Goal: Obtain resource: Download file/media

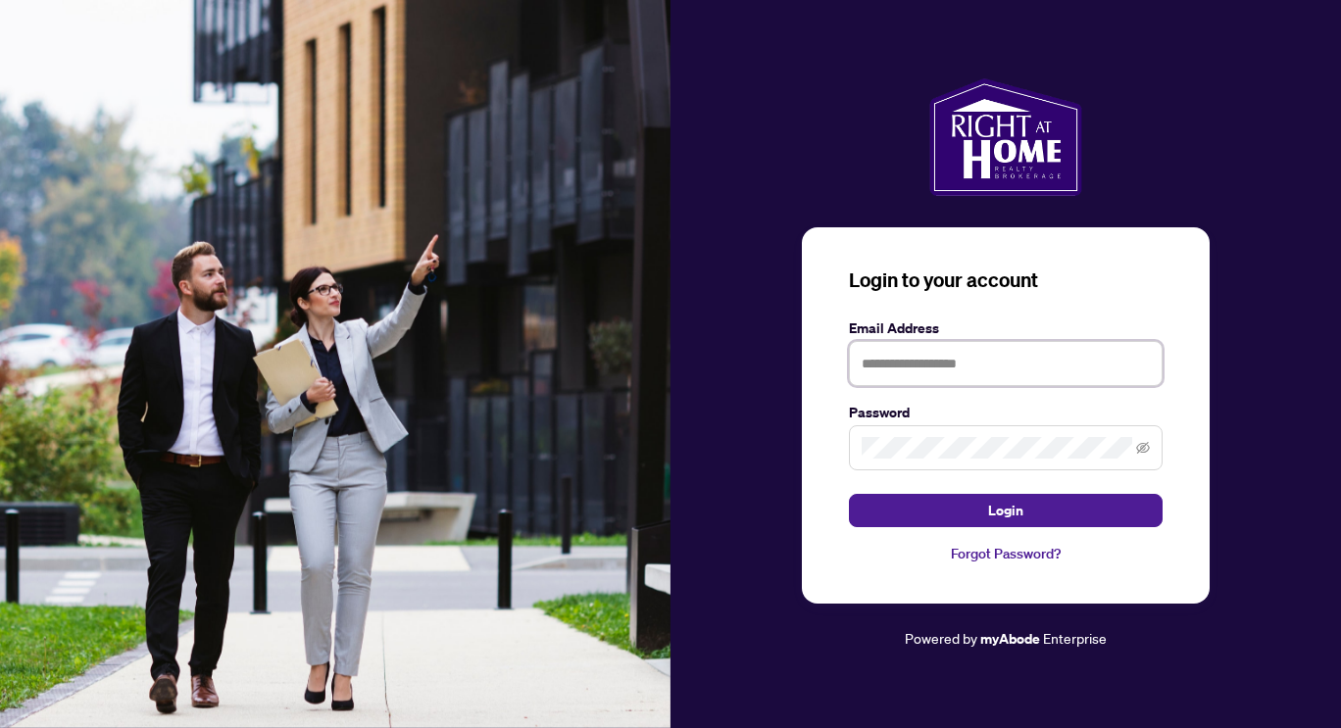
click at [918, 371] on input "text" at bounding box center [1006, 363] width 314 height 45
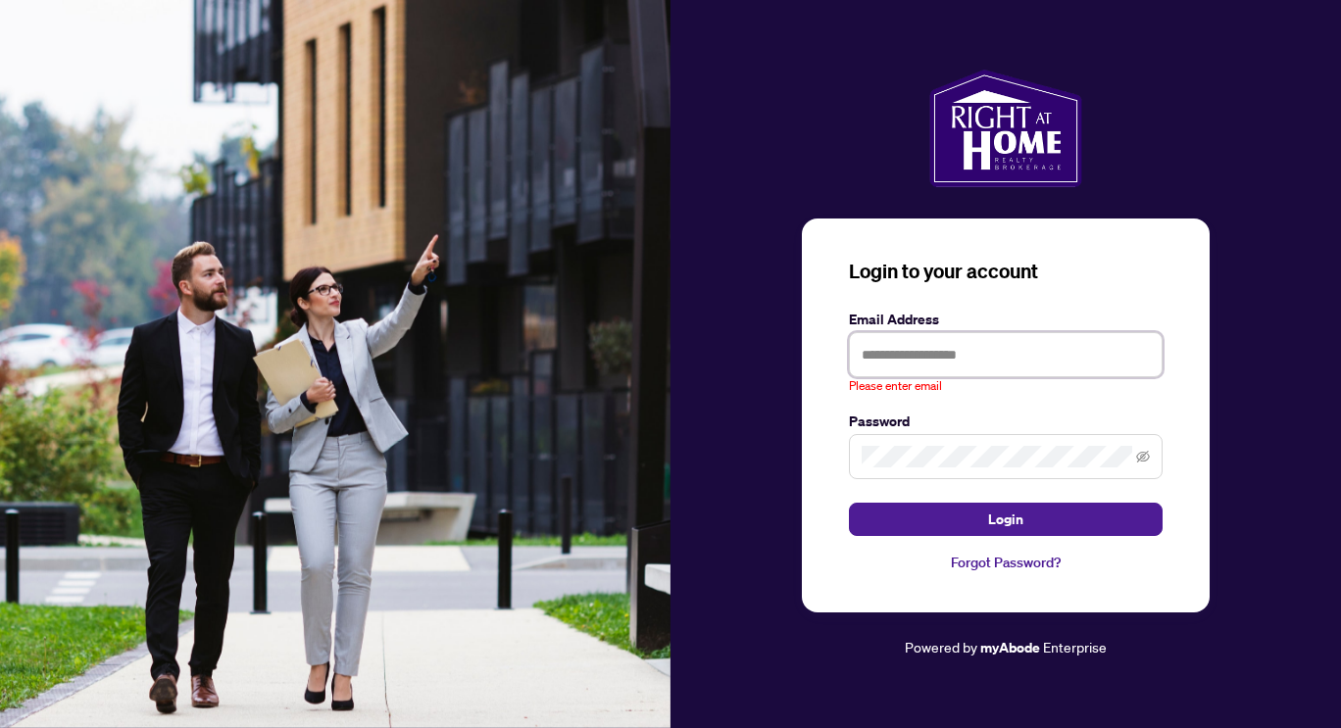
type input "**********"
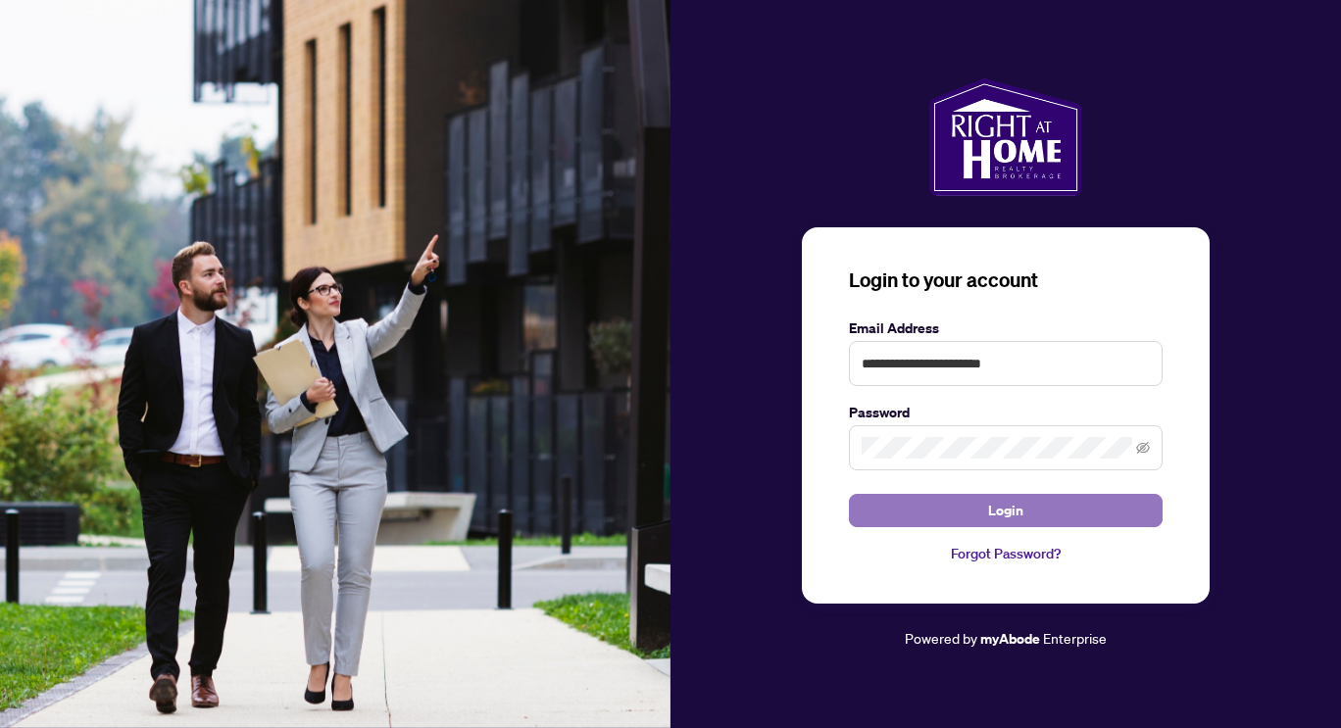
click at [951, 514] on button "Login" at bounding box center [1006, 510] width 314 height 33
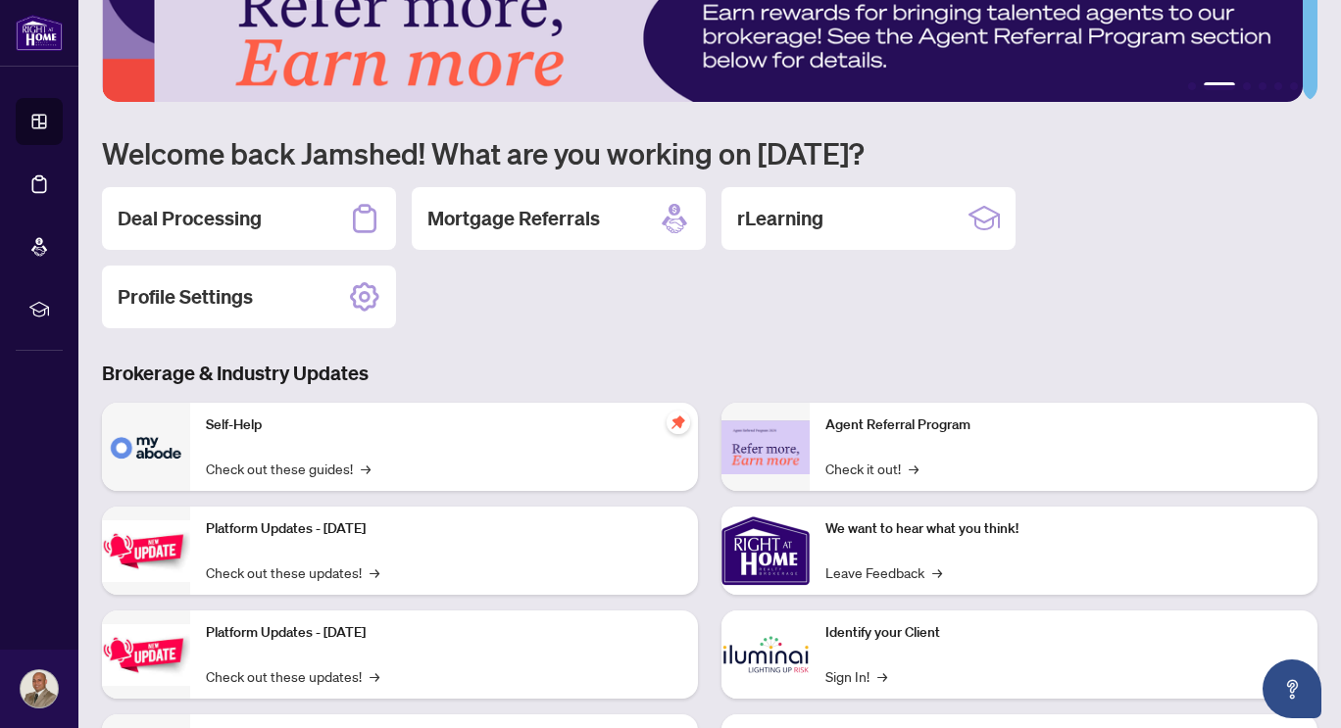
scroll to position [52, 0]
click at [183, 233] on div "Deal Processing" at bounding box center [249, 219] width 294 height 63
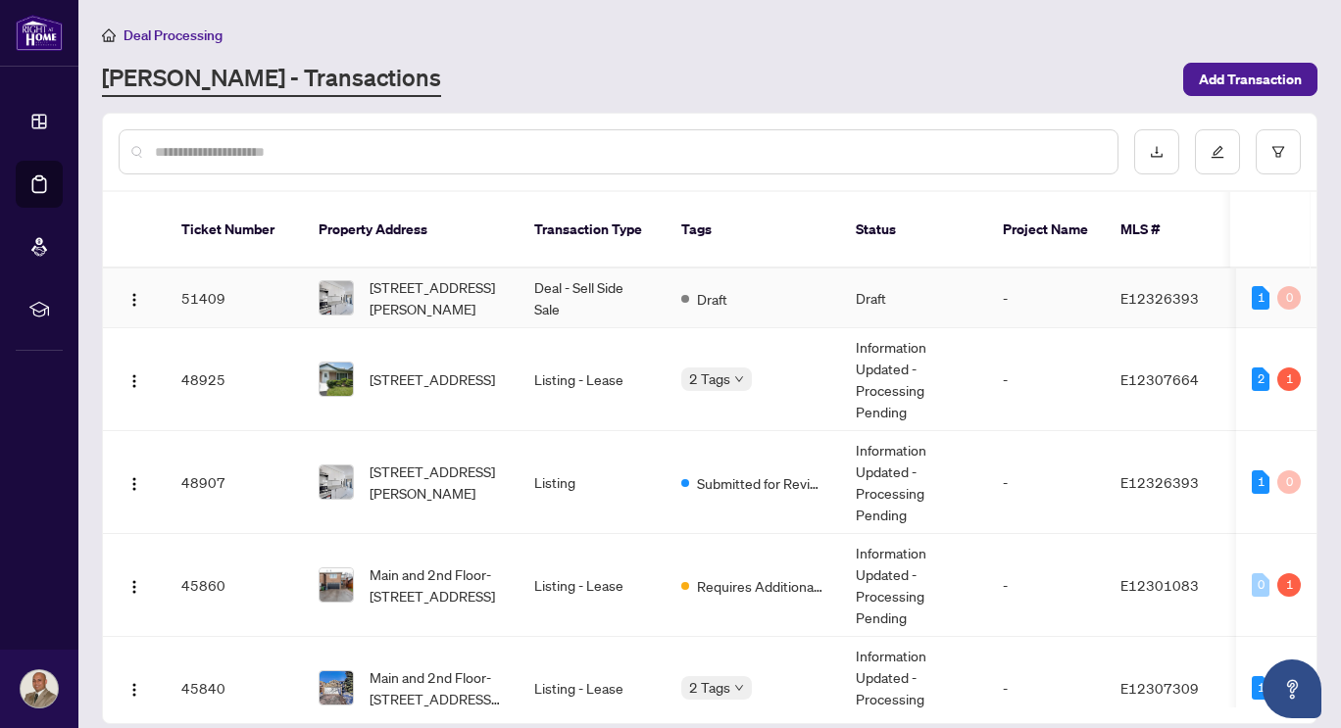
click at [519, 273] on td "Deal - Sell Side Sale" at bounding box center [592, 299] width 147 height 60
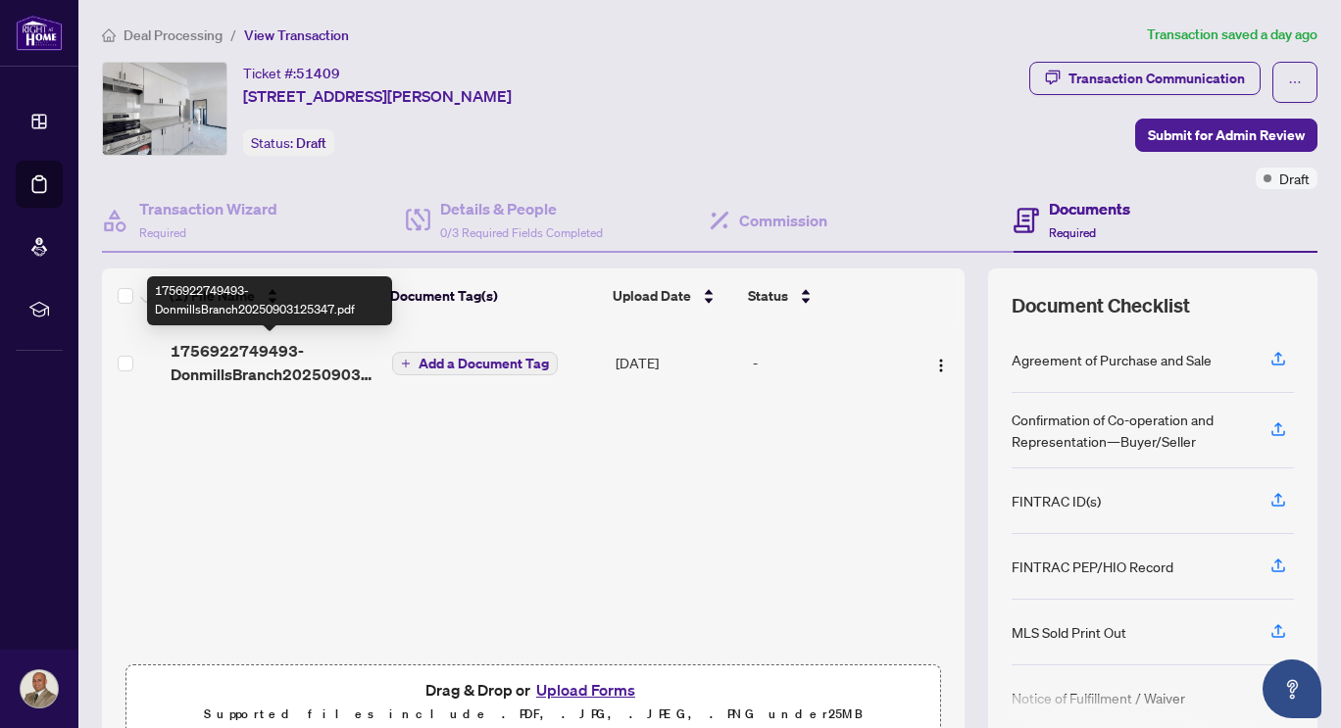
click at [273, 376] on span "1756922749493-DonmillsBranch20250903125347.pdf" at bounding box center [274, 362] width 206 height 47
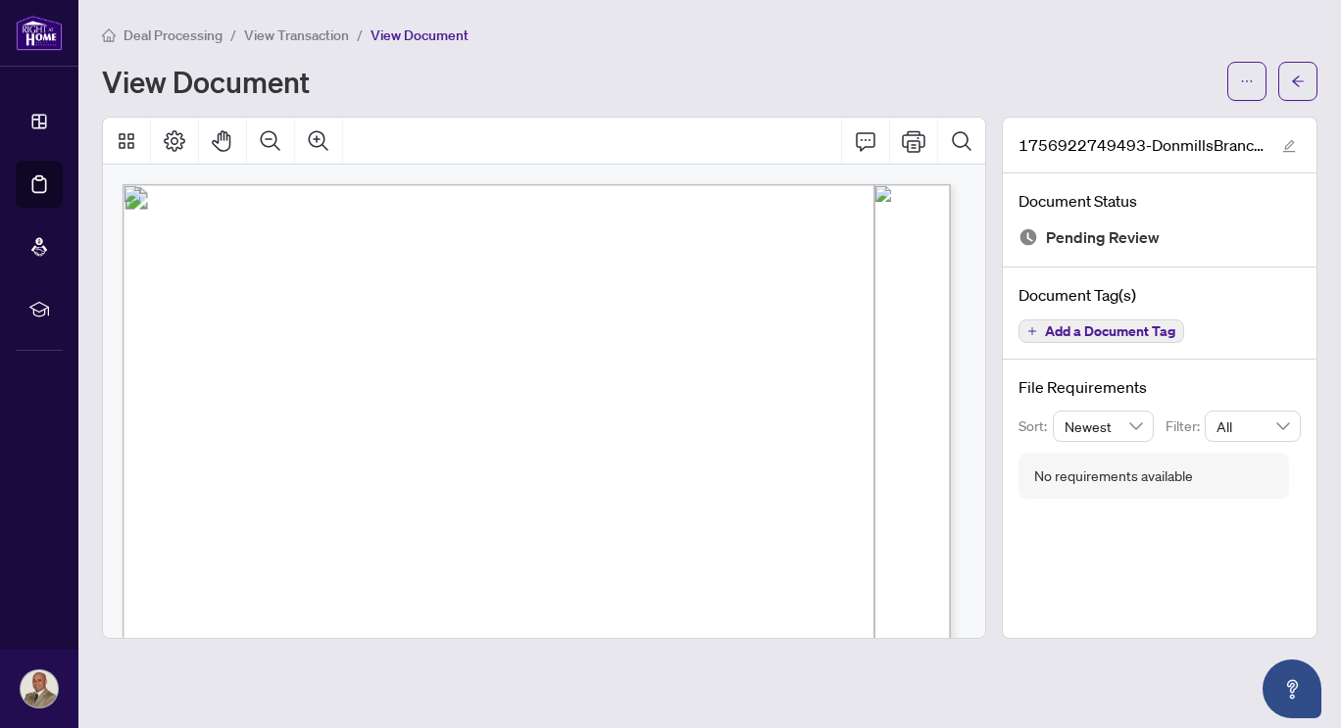
click at [1288, 148] on icon "edit" at bounding box center [1289, 146] width 14 height 14
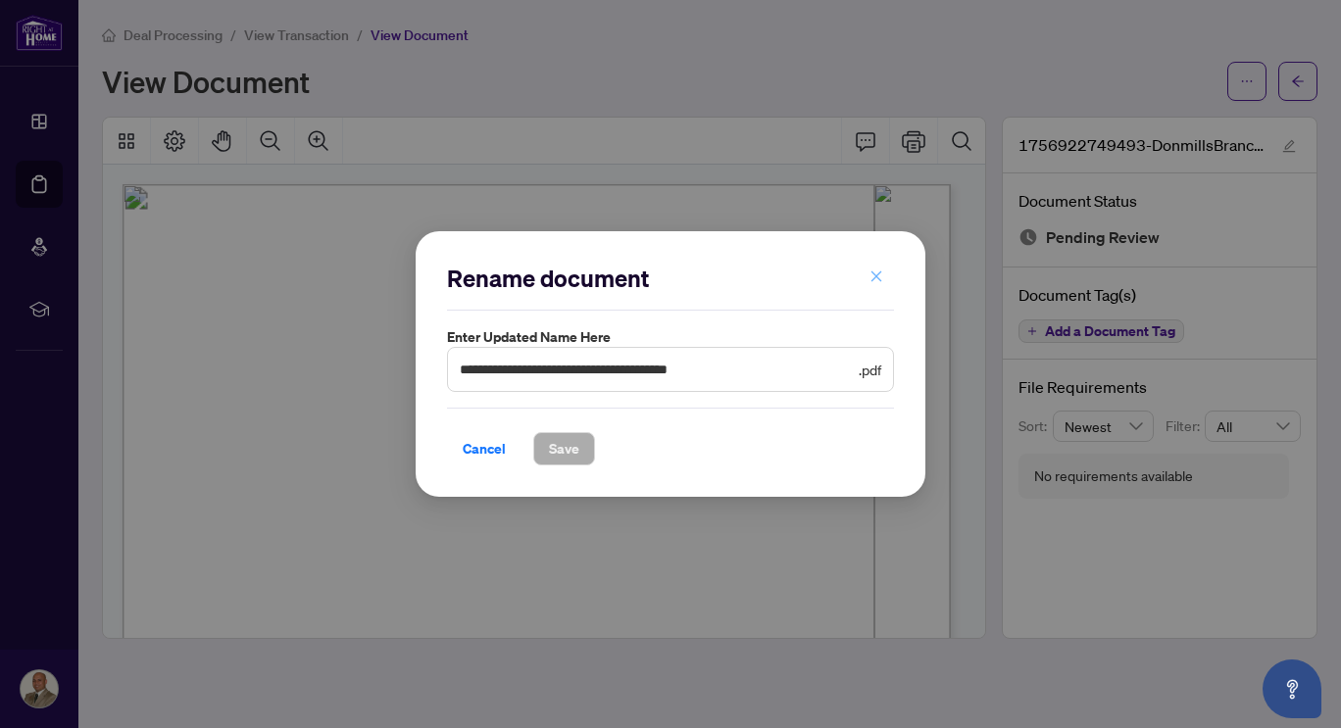
click at [877, 275] on icon "close" at bounding box center [876, 277] width 11 height 11
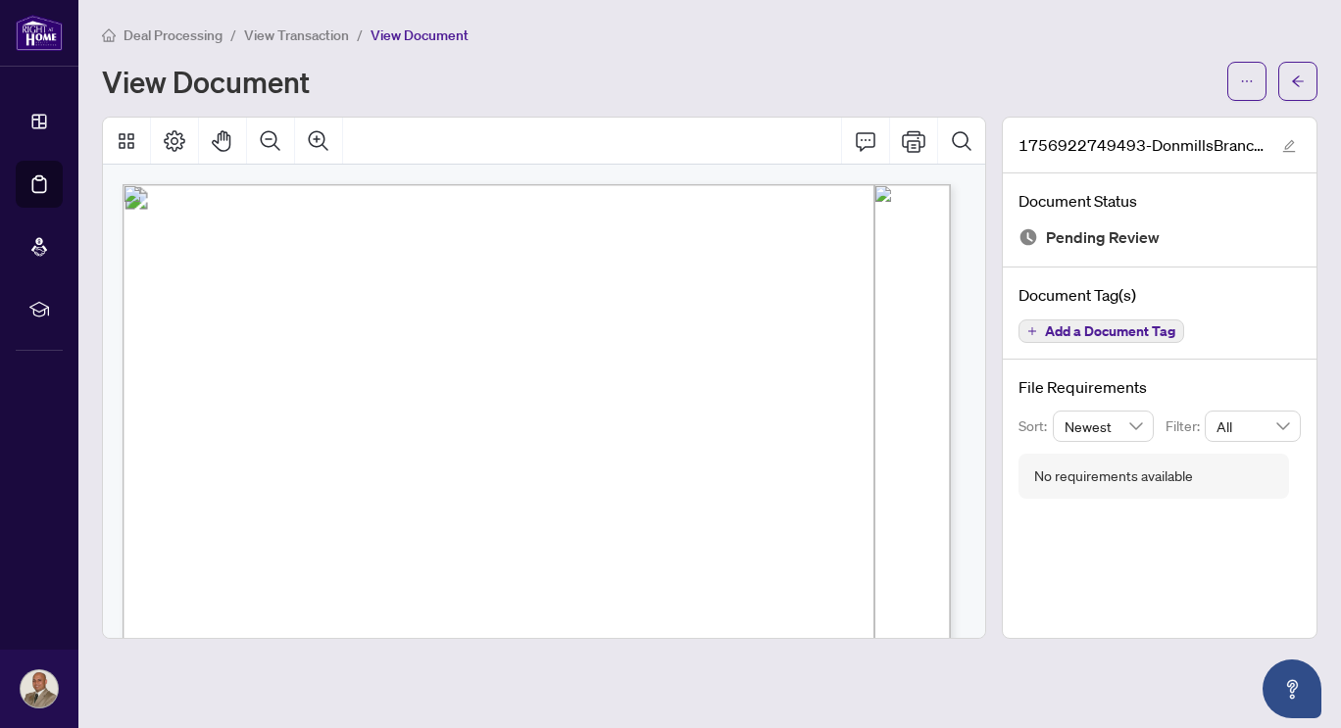
click at [911, 141] on icon "Print" at bounding box center [914, 141] width 24 height 24
